Goal: Information Seeking & Learning: Check status

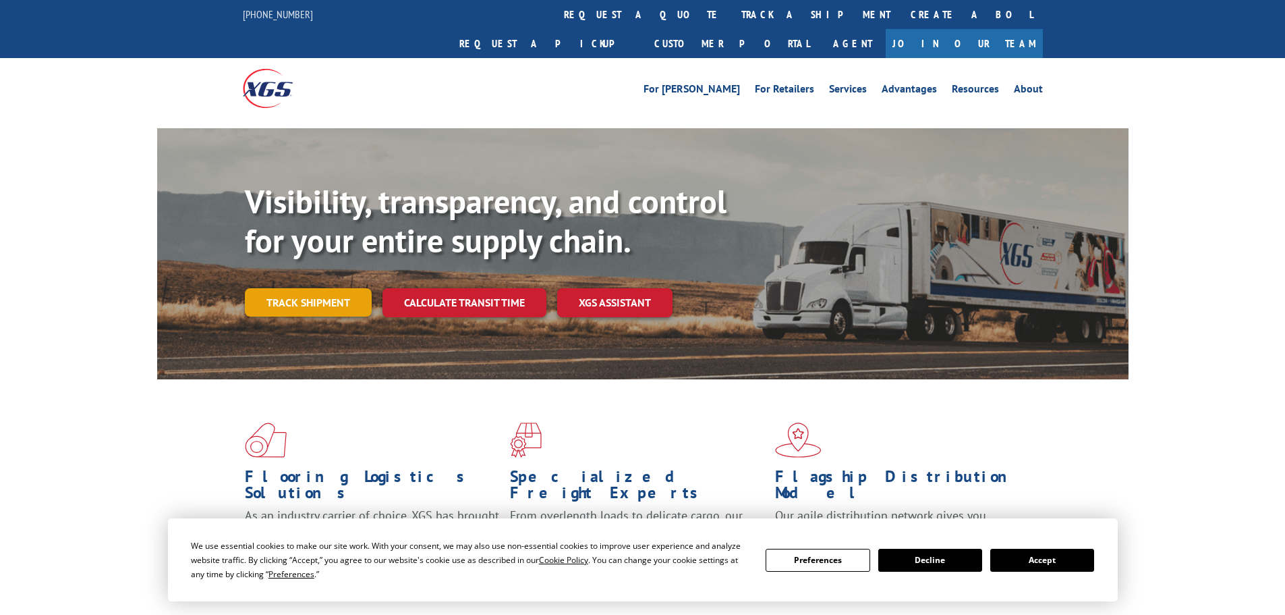
click at [290, 288] on link "Track shipment" at bounding box center [308, 302] width 127 height 28
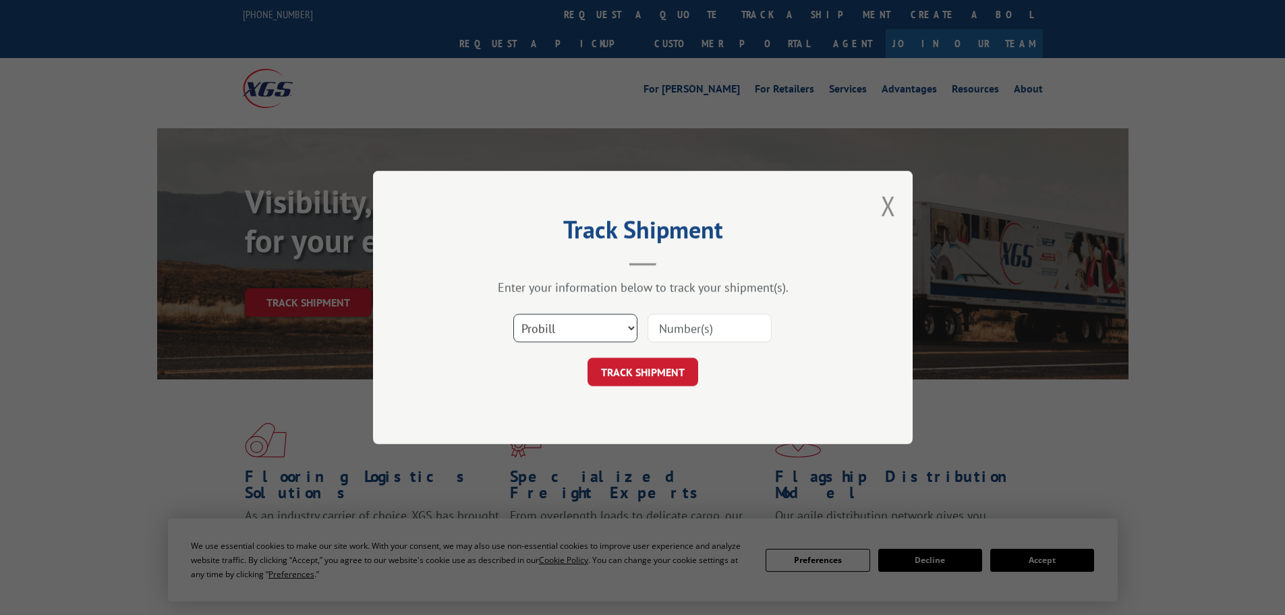
click at [572, 319] on select "Select category... Probill BOL PO" at bounding box center [575, 328] width 124 height 28
select select "bol"
click at [513, 314] on select "Select category... Probill BOL PO" at bounding box center [575, 328] width 124 height 28
click at [712, 331] on input at bounding box center [710, 328] width 124 height 28
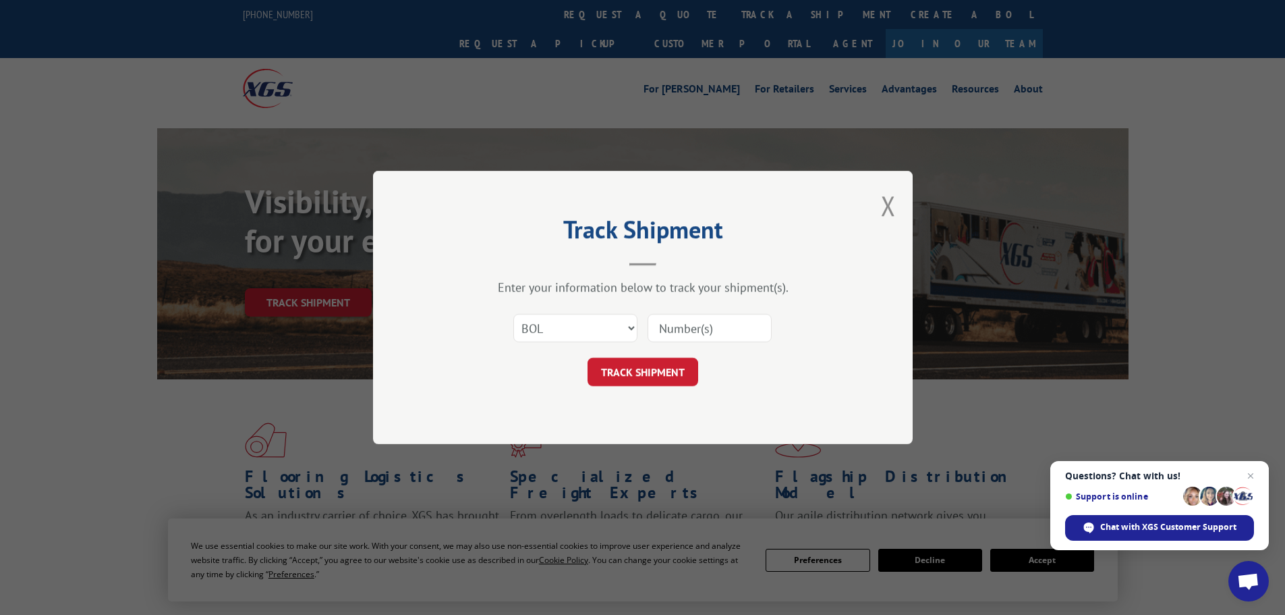
paste input "7035282"
type input "7035282"
click at [681, 370] on button "TRACK SHIPMENT" at bounding box center [643, 372] width 111 height 28
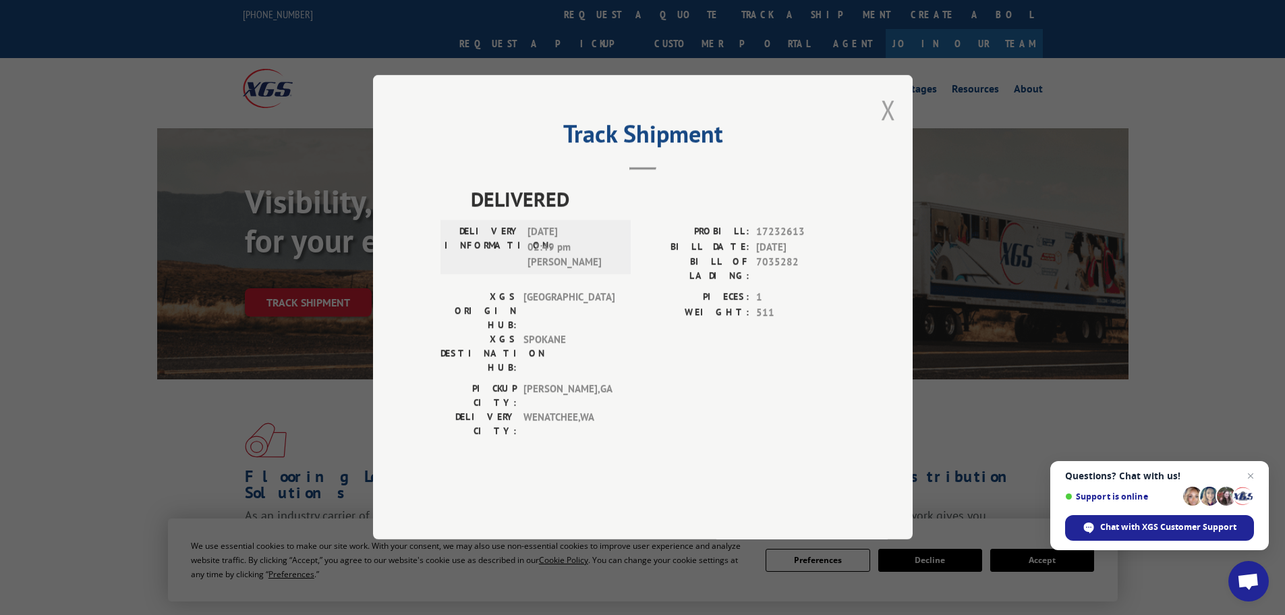
click at [889, 128] on button "Close modal" at bounding box center [888, 110] width 15 height 36
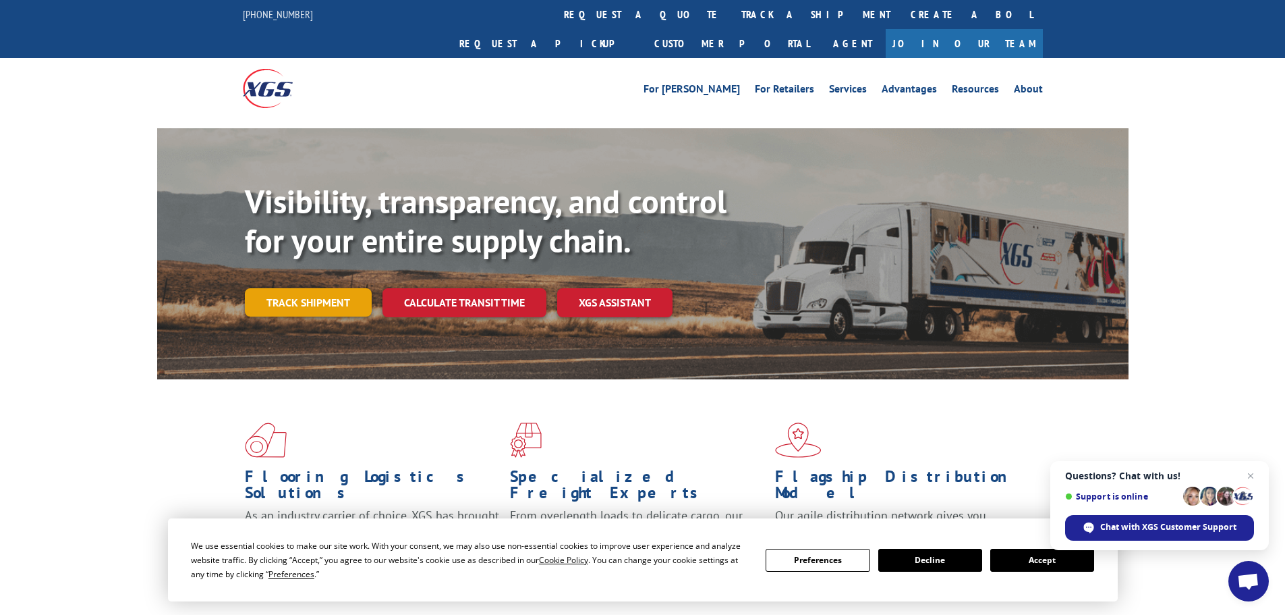
click at [302, 288] on link "Track shipment" at bounding box center [308, 302] width 127 height 28
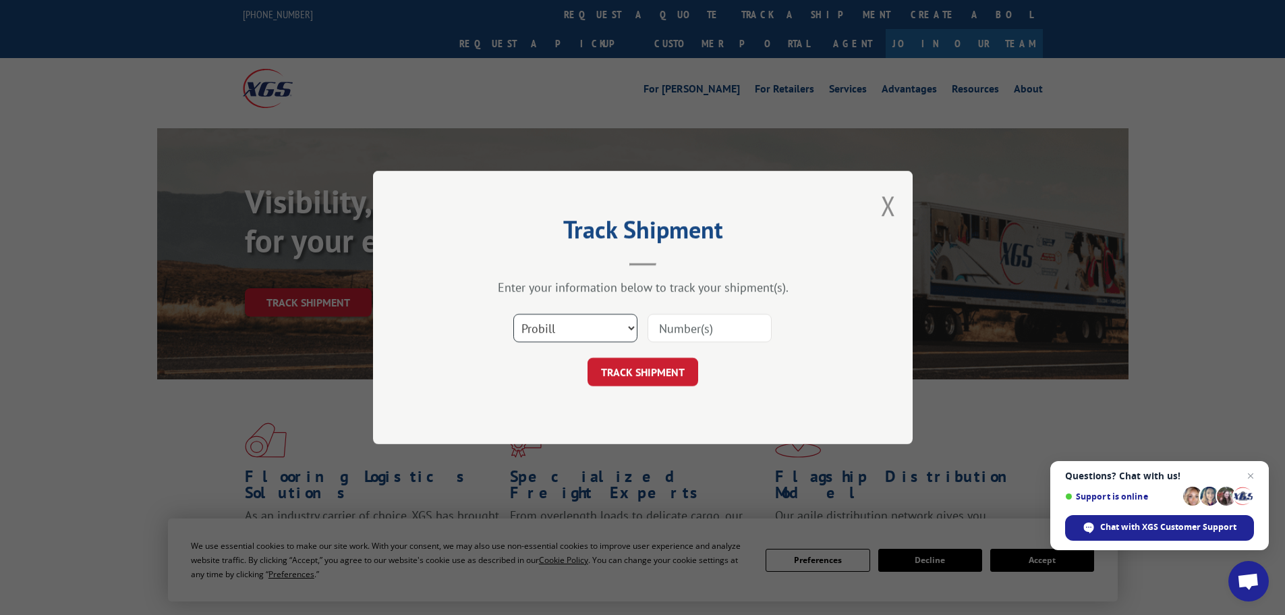
click at [554, 321] on select "Select category... Probill BOL PO" at bounding box center [575, 328] width 124 height 28
select select "bol"
click at [513, 314] on select "Select category... Probill BOL PO" at bounding box center [575, 328] width 124 height 28
click at [654, 327] on input at bounding box center [710, 328] width 124 height 28
paste input "7049761"
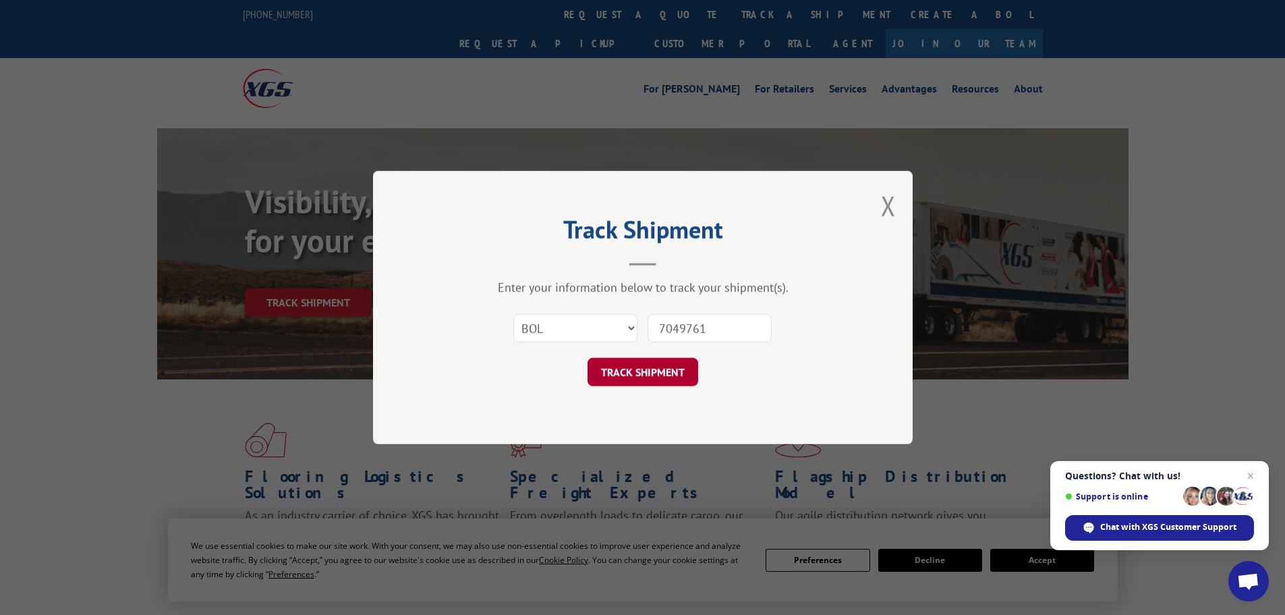
type input "7049761"
click at [664, 363] on button "TRACK SHIPMENT" at bounding box center [643, 372] width 111 height 28
